Goal: Task Accomplishment & Management: Use online tool/utility

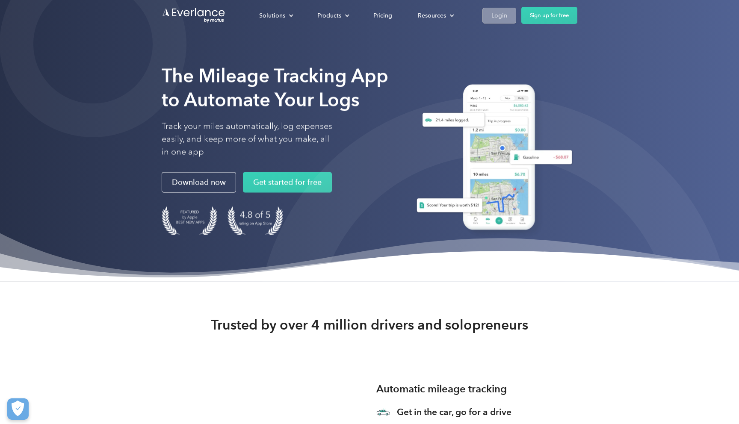
click at [497, 15] on div "Login" at bounding box center [499, 15] width 16 height 11
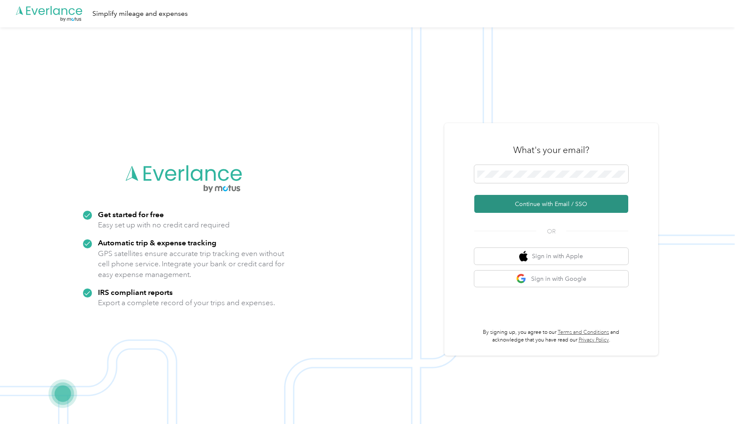
click at [546, 204] on button "Continue with Email / SSO" at bounding box center [551, 204] width 154 height 18
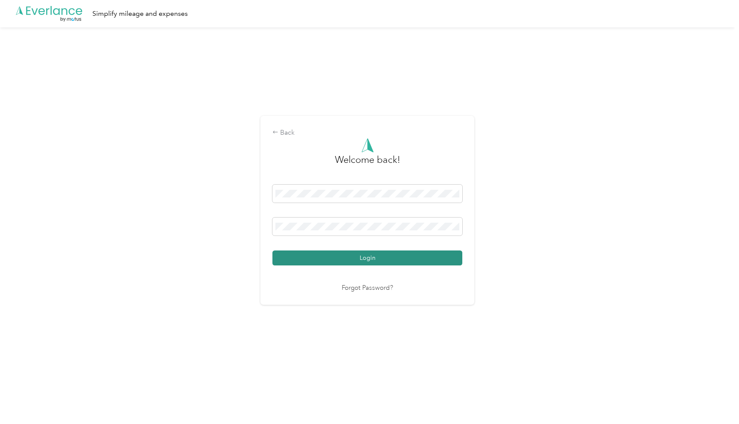
click at [354, 257] on button "Login" at bounding box center [367, 258] width 190 height 15
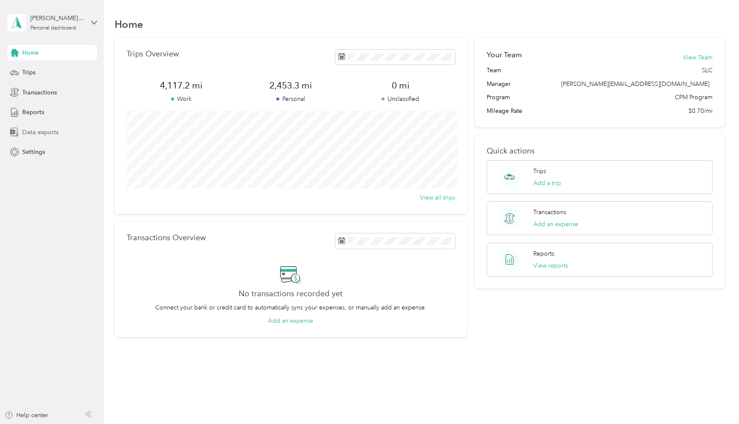
click at [42, 133] on span "Data exports" at bounding box center [40, 132] width 36 height 9
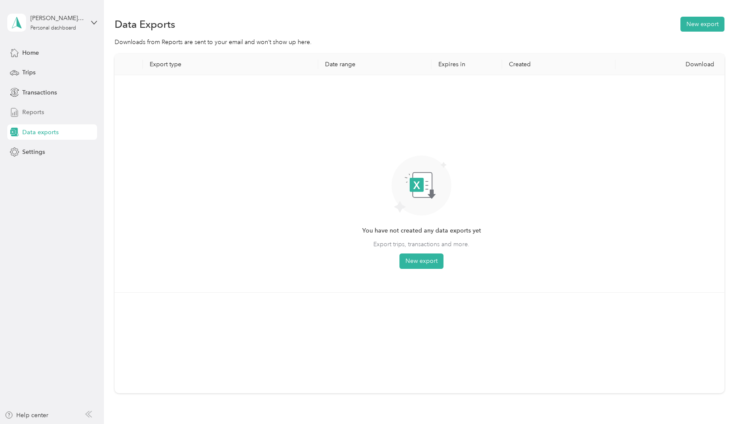
click at [38, 112] on span "Reports" at bounding box center [33, 112] width 22 height 9
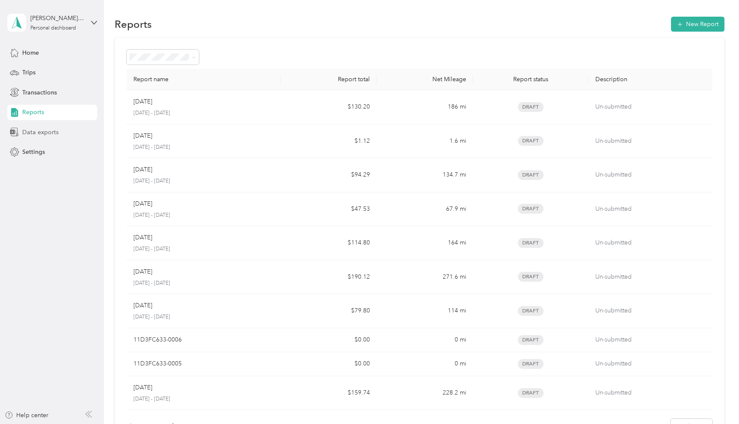
click at [42, 130] on span "Data exports" at bounding box center [40, 132] width 36 height 9
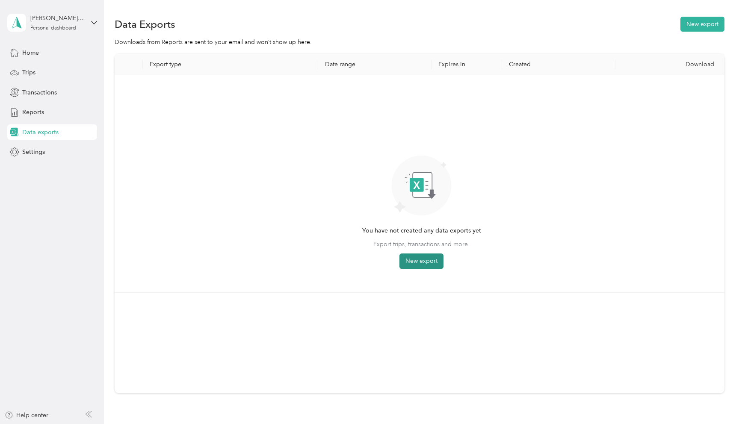
click at [420, 263] on button "New export" at bounding box center [421, 261] width 44 height 15
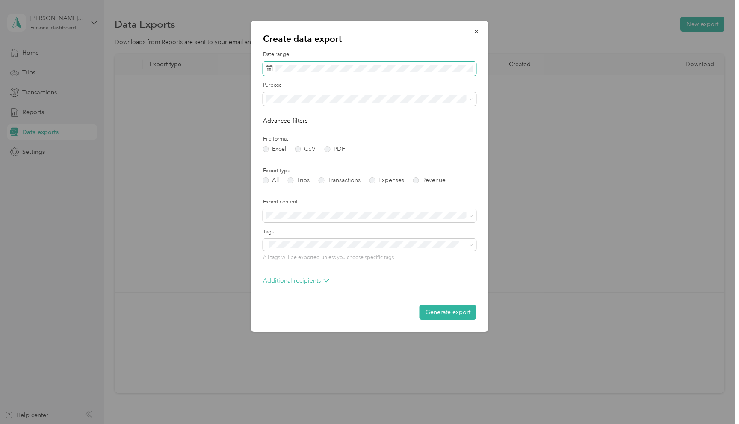
click at [269, 69] on rect at bounding box center [268, 68] width 1 height 1
click at [268, 69] on rect at bounding box center [267, 68] width 1 height 1
click at [268, 67] on icon at bounding box center [269, 68] width 7 height 7
click at [278, 115] on icon at bounding box center [278, 118] width 4 height 8
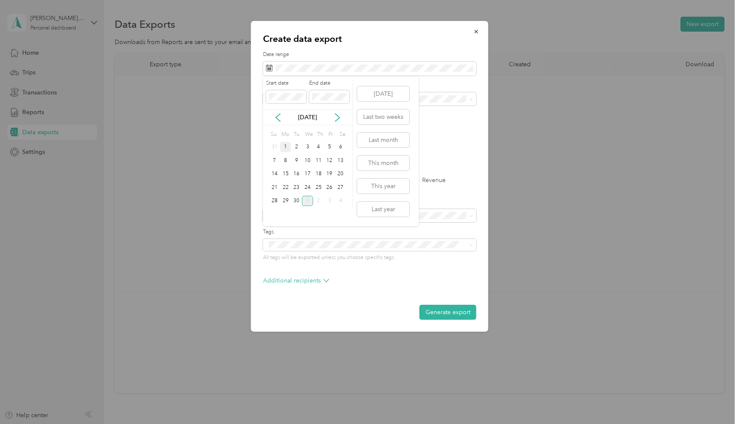
click at [284, 150] on div "1" at bounding box center [285, 147] width 11 height 11
click at [296, 201] on div "30" at bounding box center [296, 201] width 11 height 11
click at [287, 131] on li "The Stone Collection" at bounding box center [369, 128] width 213 height 15
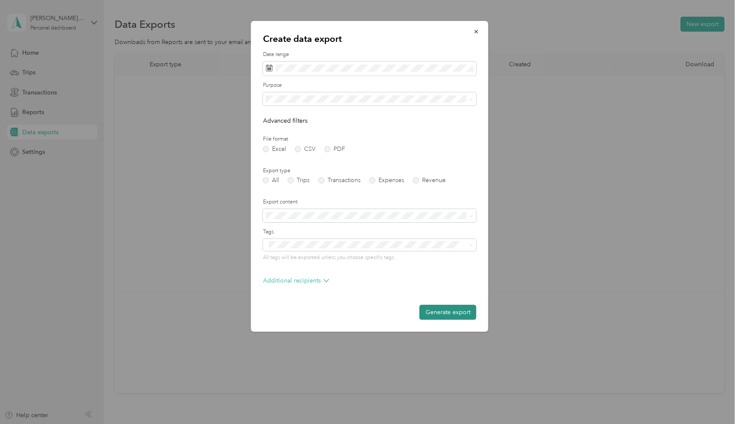
click at [450, 313] on button "Generate export" at bounding box center [448, 312] width 57 height 15
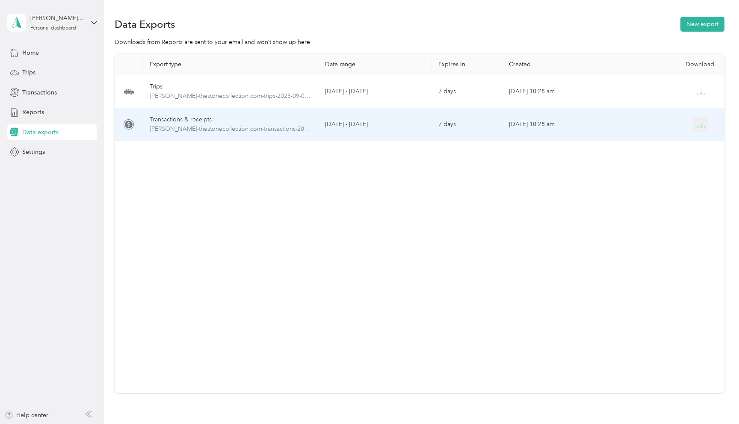
click at [704, 123] on icon "button" at bounding box center [701, 125] width 8 height 8
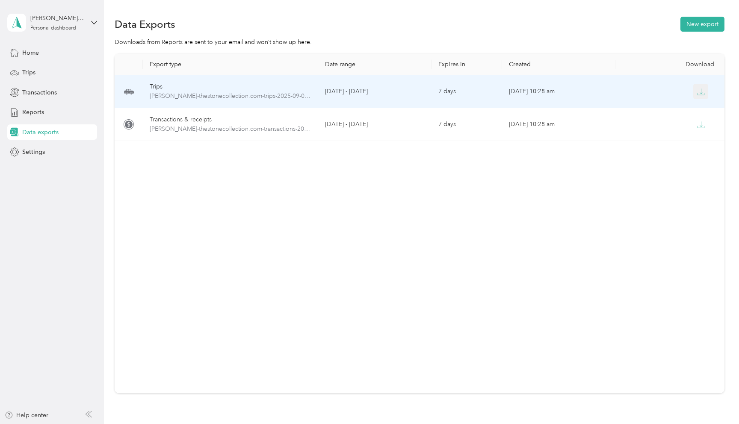
click at [703, 94] on icon "button" at bounding box center [701, 92] width 8 height 8
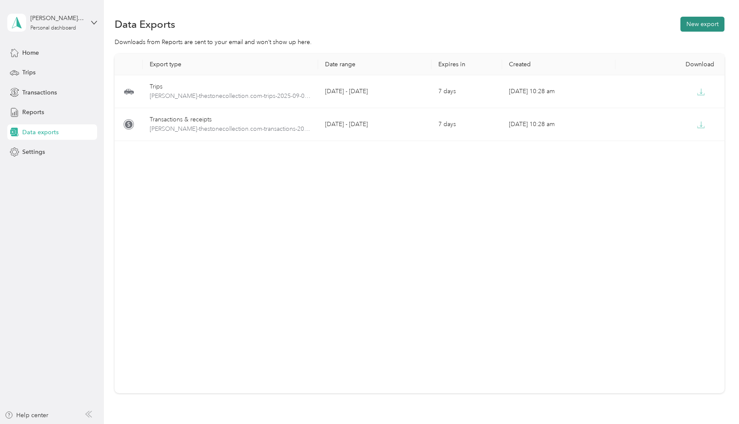
click at [718, 26] on button "New export" at bounding box center [702, 24] width 44 height 15
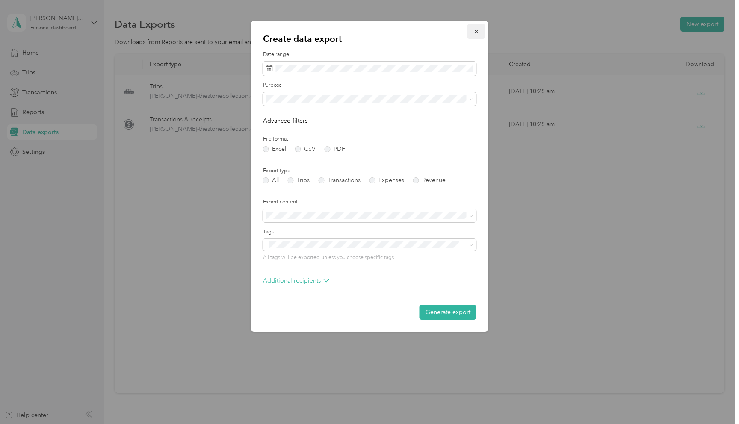
click at [475, 29] on icon "button" at bounding box center [476, 32] width 6 height 6
